Goal: Check status: Check status

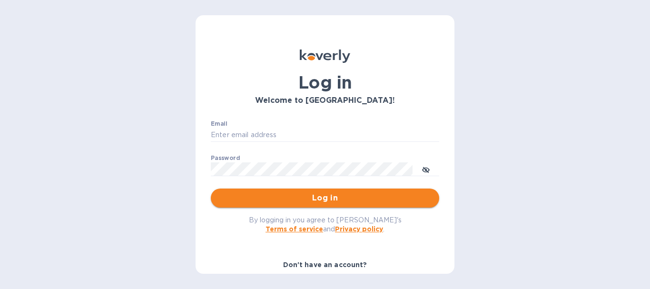
type input "[EMAIL_ADDRESS][DOMAIN_NAME]"
click at [317, 199] on span "Log in" at bounding box center [324, 197] width 213 height 11
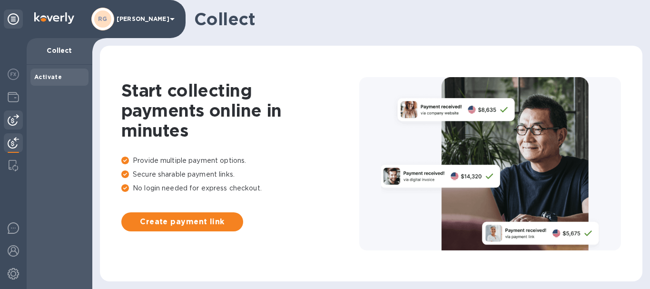
click at [15, 114] on div at bounding box center [13, 119] width 19 height 19
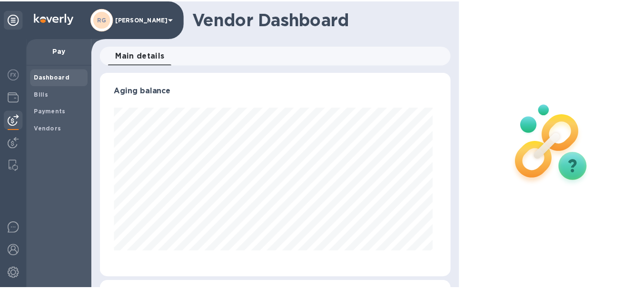
scroll to position [205, 351]
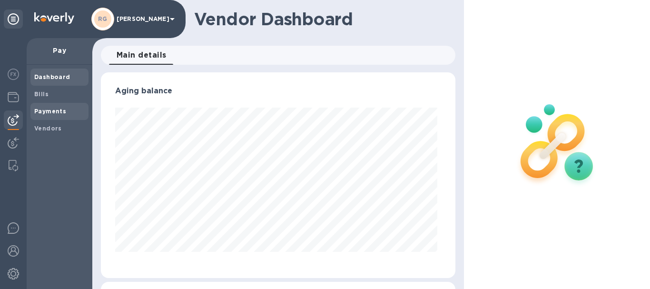
click at [41, 112] on b "Payments" at bounding box center [50, 110] width 32 height 7
